Goal: Task Accomplishment & Management: Use online tool/utility

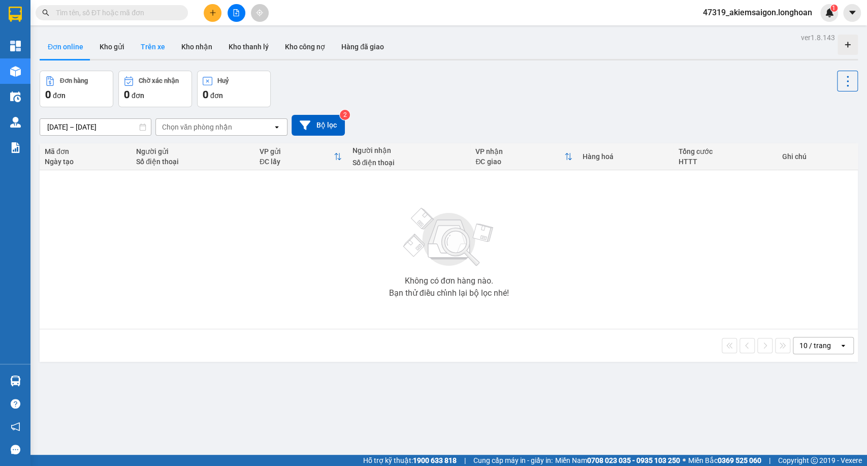
click at [146, 47] on button "Trên xe" at bounding box center [153, 47] width 41 height 24
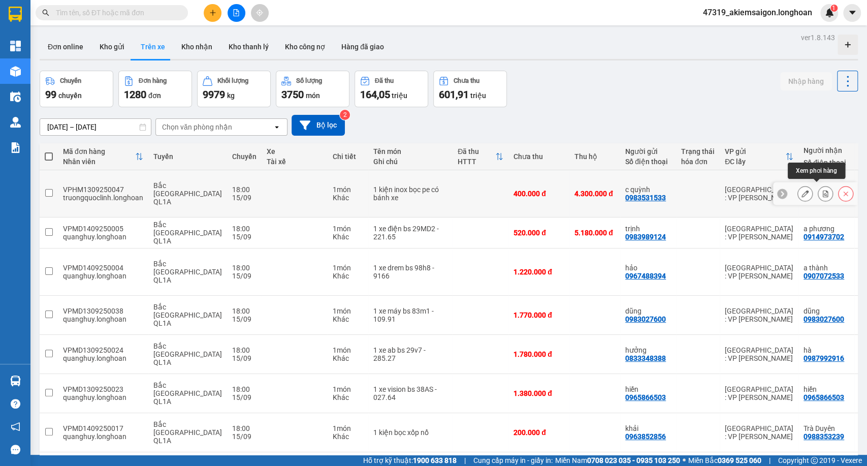
click at [822, 190] on icon at bounding box center [825, 193] width 7 height 7
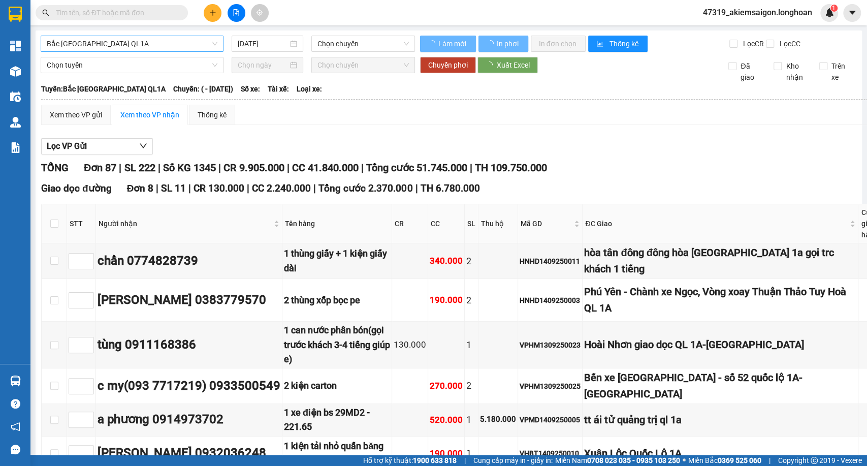
type input "[DATE]"
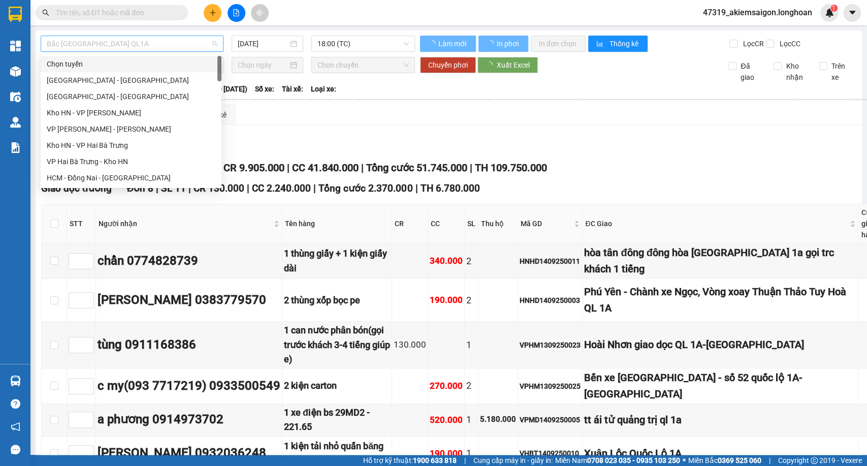
click at [178, 46] on span "Bắc [GEOGRAPHIC_DATA] QL1A" at bounding box center [132, 43] width 171 height 15
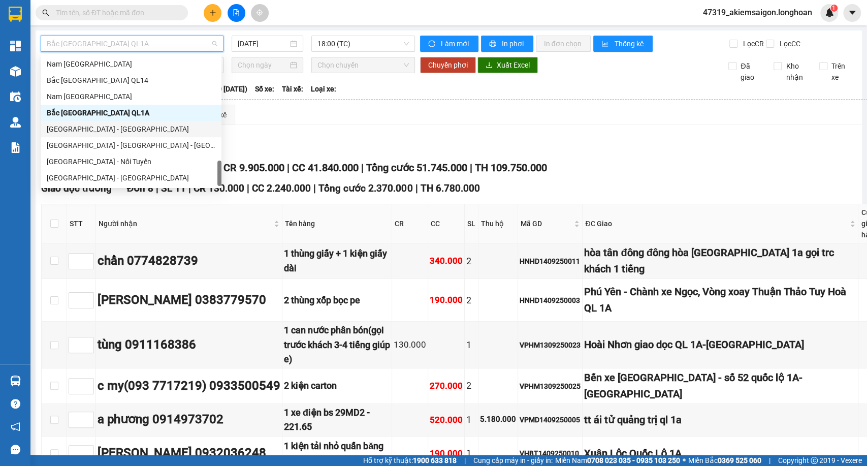
scroll to position [601, 0]
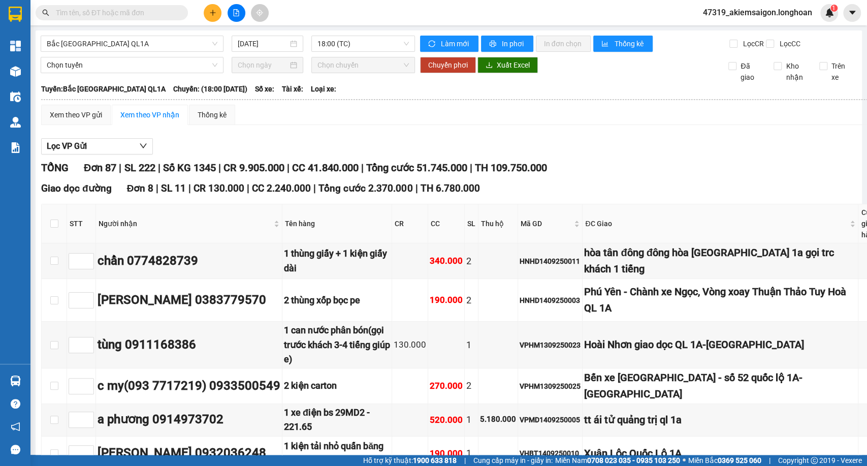
click at [349, 94] on div "Tuyến: [GEOGRAPHIC_DATA] QL1A Chuyến: (18:00 [DATE]) Số xe: Tài xế: Loại xe:" at bounding box center [627, 88] width 1172 height 11
click at [352, 49] on span "18:00 (TC)" at bounding box center [362, 43] width 91 height 15
click at [130, 41] on span "Bắc [GEOGRAPHIC_DATA] QL1A" at bounding box center [132, 43] width 171 height 15
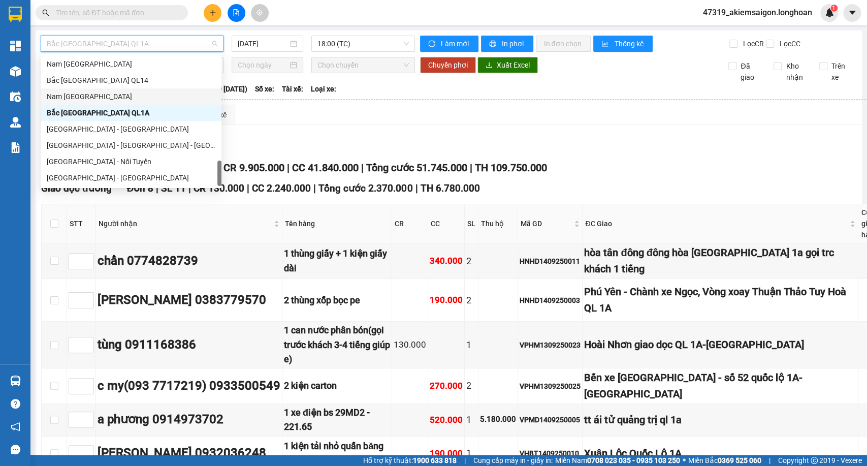
click at [114, 98] on div "Nam [GEOGRAPHIC_DATA]" at bounding box center [131, 96] width 169 height 11
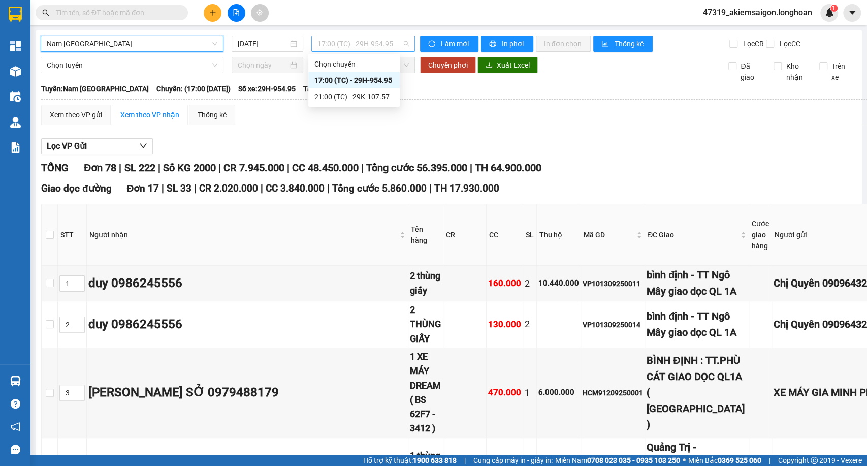
click at [341, 42] on span "17:00 (TC) - 29H-954.95" at bounding box center [362, 43] width 91 height 15
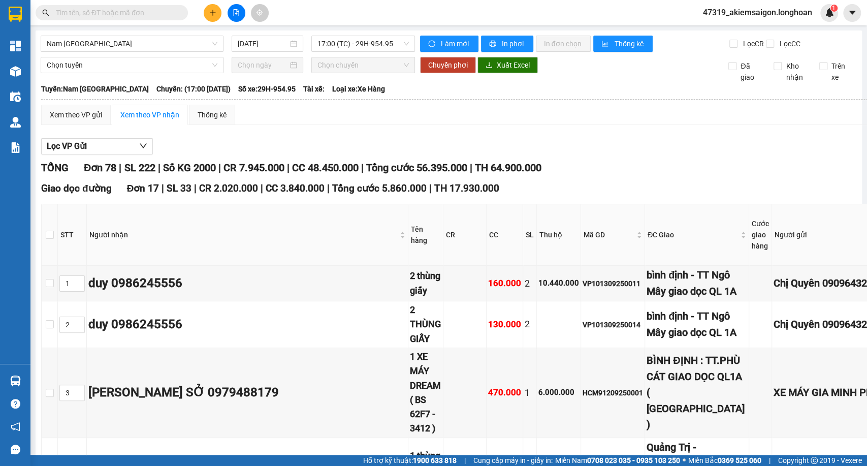
click at [346, 44] on span "17:00 (TC) - 29H-954.95" at bounding box center [362, 43] width 91 height 15
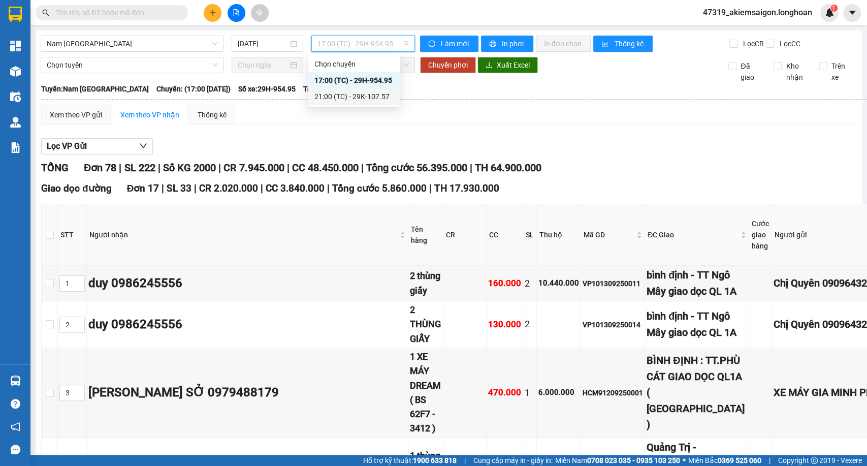
click at [338, 99] on div "21:00 (TC) - 29K-107.57" at bounding box center [353, 96] width 79 height 11
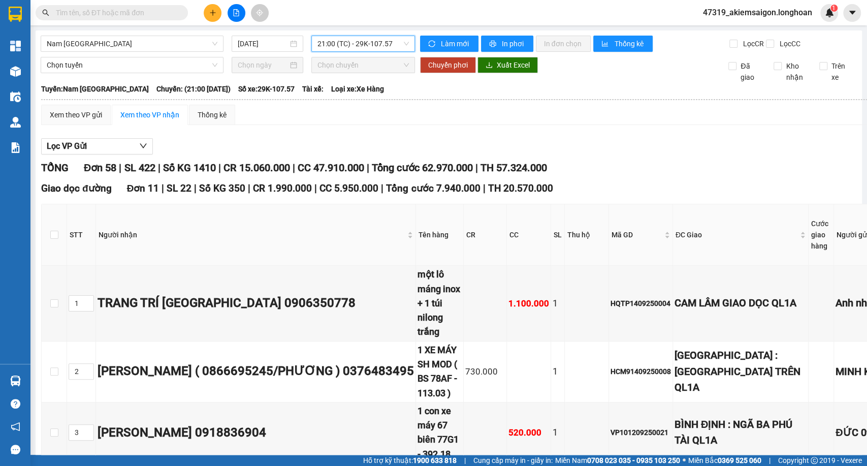
click at [356, 49] on span "21:00 (TC) - 29K-107.57" at bounding box center [362, 43] width 91 height 15
click at [336, 83] on div "17:00 (TC) - 29H-954.95" at bounding box center [353, 80] width 79 height 11
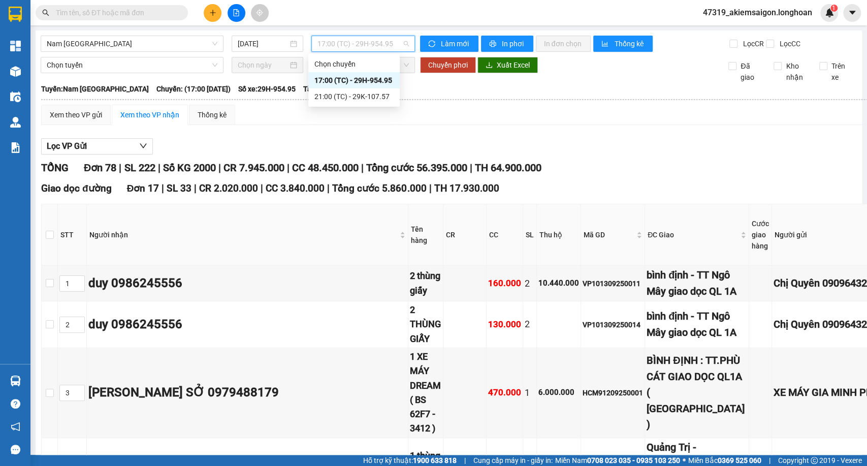
click at [335, 38] on span "17:00 (TC) - 29H-954.95" at bounding box center [362, 43] width 91 height 15
click at [331, 96] on div "21:00 (TC) - 29K-107.57" at bounding box center [353, 96] width 79 height 11
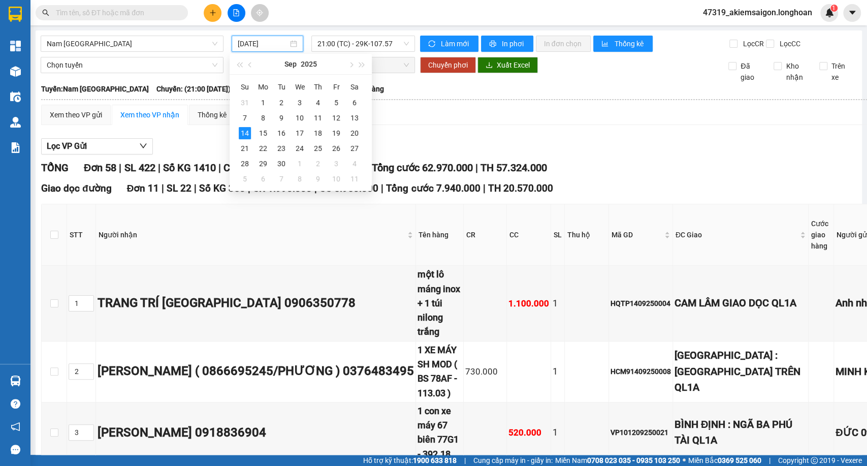
click at [245, 42] on input "[DATE]" at bounding box center [263, 43] width 50 height 11
click at [361, 118] on td "13" at bounding box center [354, 117] width 18 height 15
type input "[DATE]"
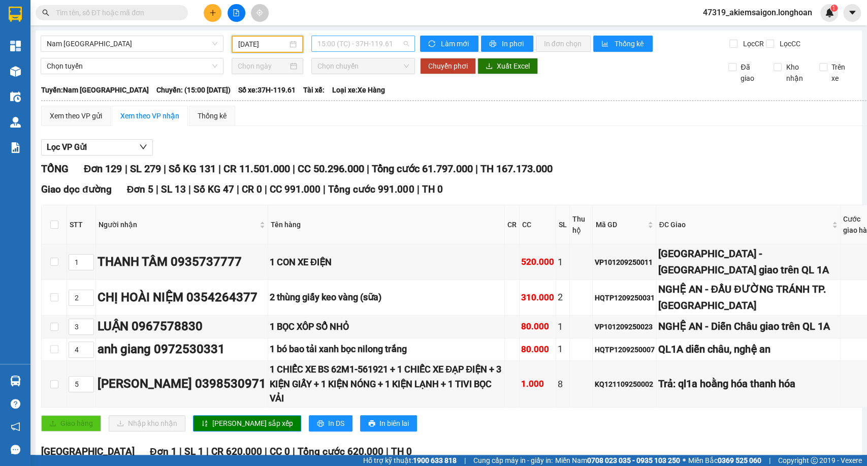
click at [380, 43] on span "15:00 (TC) - 37H-119.61" at bounding box center [362, 43] width 91 height 15
click at [359, 97] on div "21:00 (TC) - 29E-097.92" at bounding box center [353, 96] width 79 height 11
